Goal: Find specific page/section: Find specific page/section

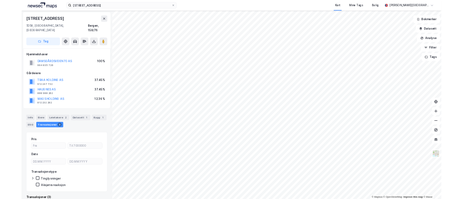
scroll to position [147, 0]
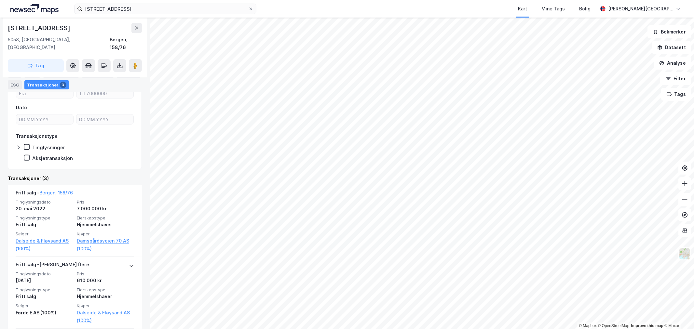
click at [34, 8] on img at bounding box center [34, 9] width 48 height 10
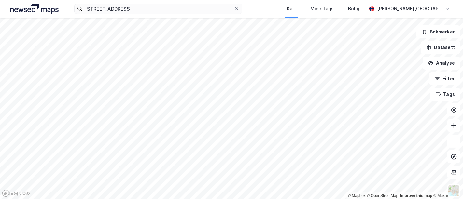
click at [280, 7] on div "[STREET_ADDRESS] Kart Mine Tags Bolig [PERSON_NAME] © Mapbox © OpenStreetMap Im…" at bounding box center [231, 99] width 463 height 199
click at [238, 8] on icon at bounding box center [236, 8] width 3 height 3
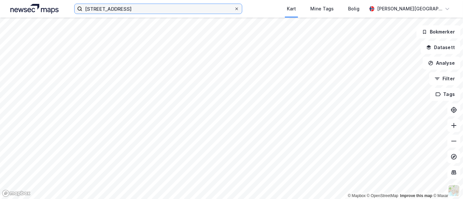
click at [234, 8] on input "[STREET_ADDRESS]" at bounding box center [158, 9] width 152 height 10
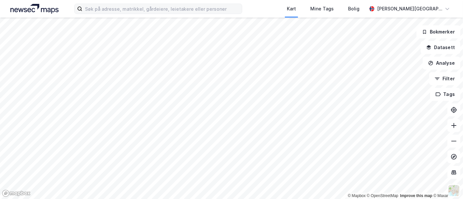
click at [37, 10] on img at bounding box center [34, 9] width 48 height 10
